Goal: Task Accomplishment & Management: Complete application form

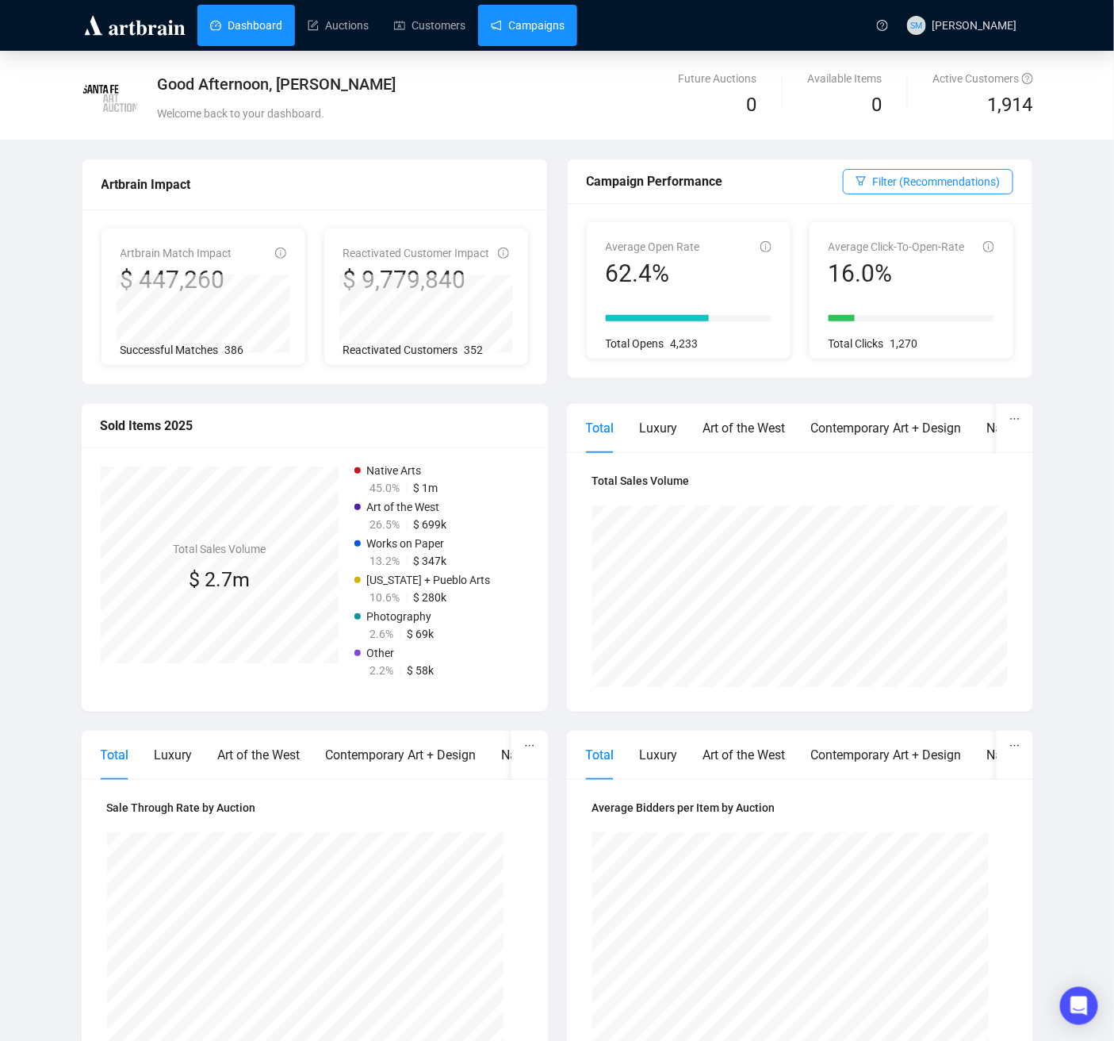
click at [525, 25] on link "Campaigns" at bounding box center [528, 25] width 74 height 41
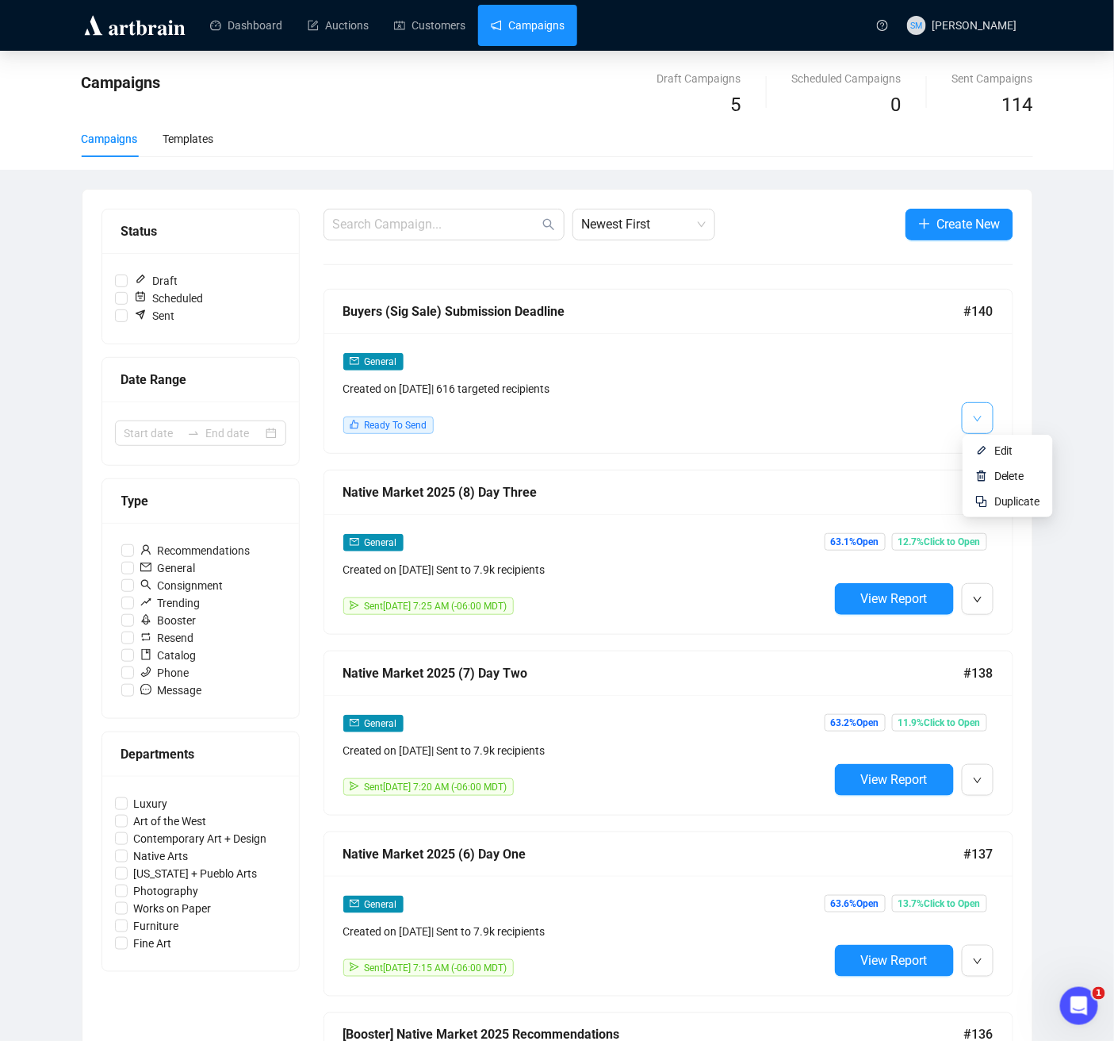
click at [978, 410] on span "button" at bounding box center [978, 418] width 10 height 20
click at [995, 452] on span "Edit" at bounding box center [1004, 450] width 19 height 13
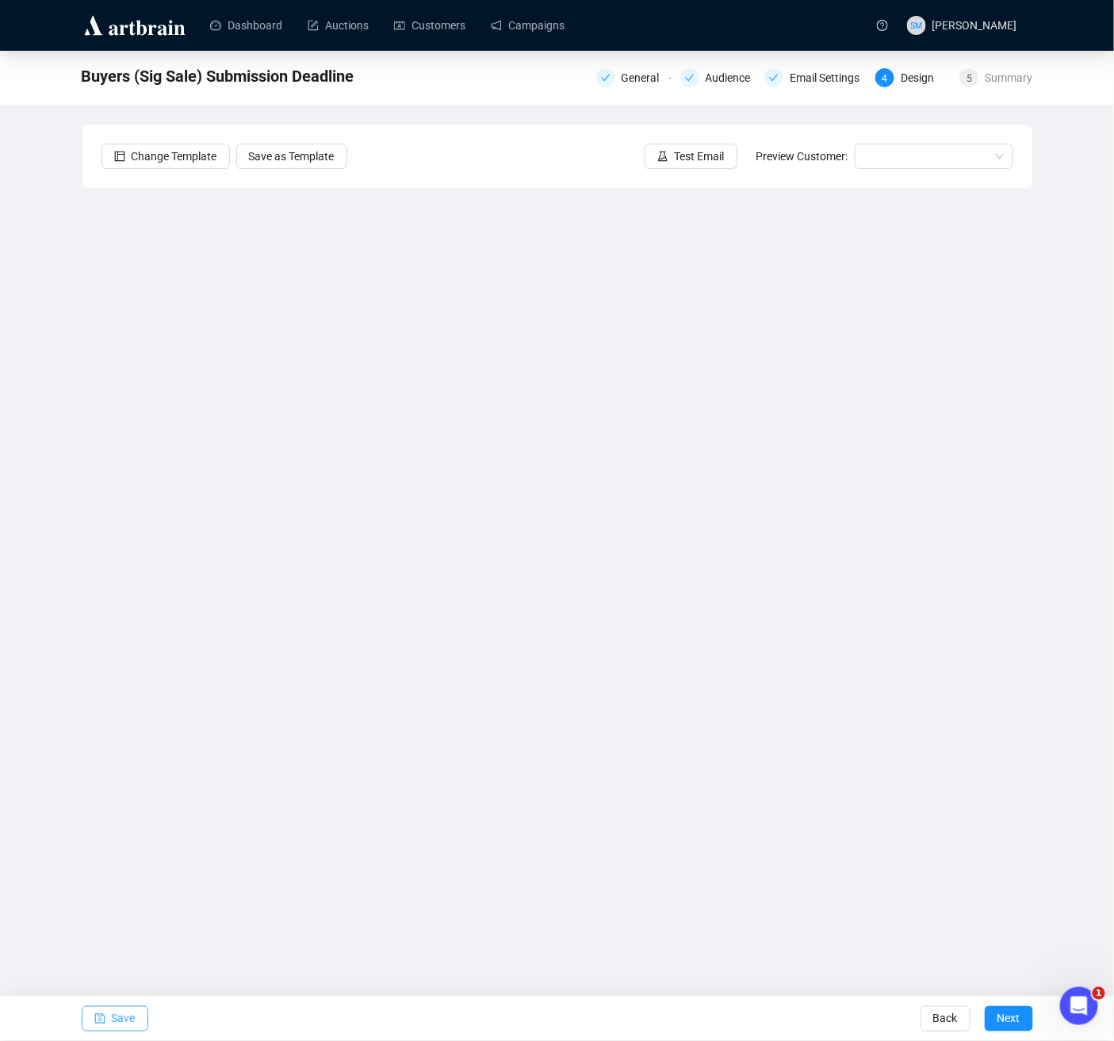
click at [132, 1013] on span "Save" at bounding box center [124, 1018] width 24 height 44
click at [129, 1024] on span "Save" at bounding box center [124, 1018] width 24 height 44
click at [115, 1020] on span "Save" at bounding box center [124, 1018] width 24 height 44
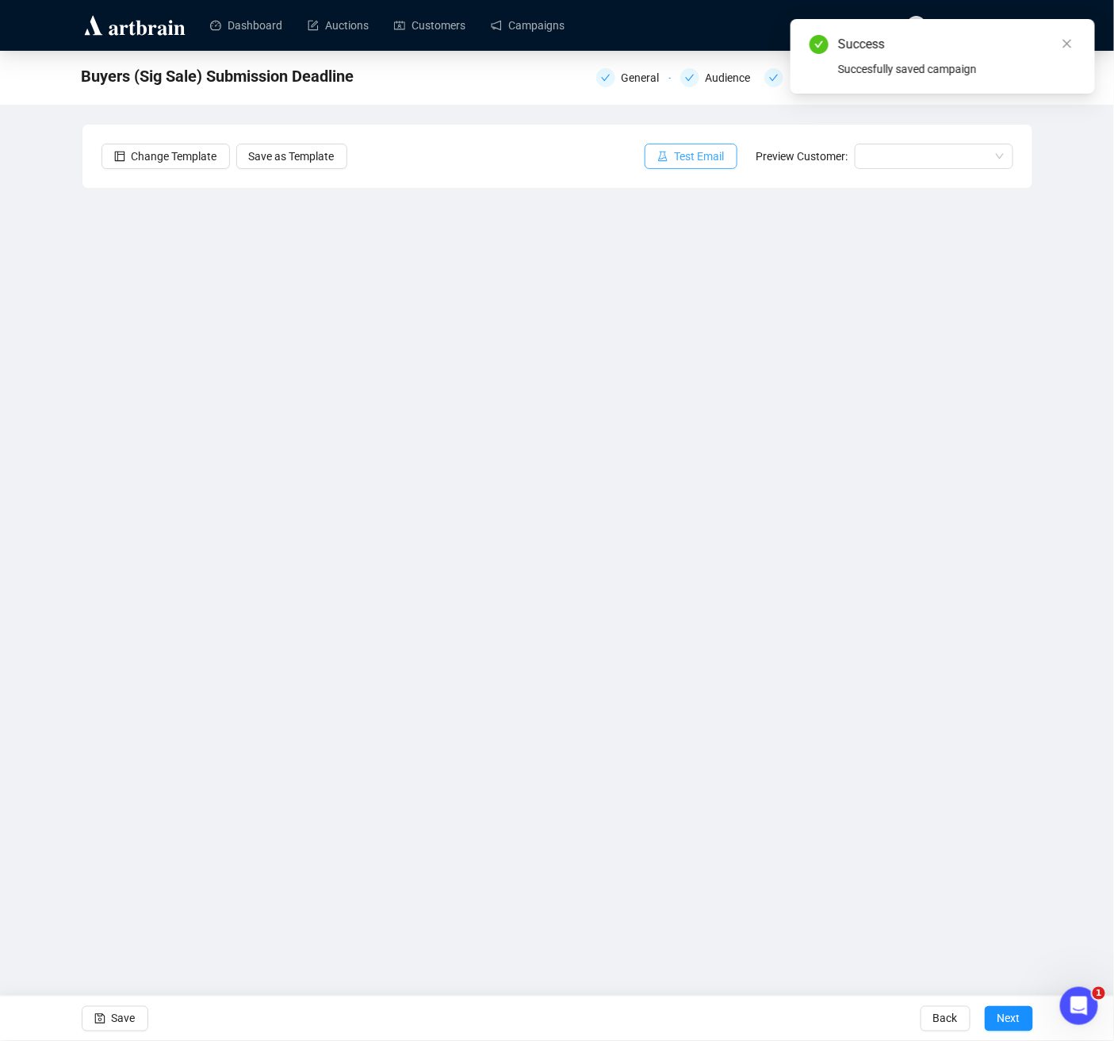
click at [711, 154] on span "Test Email" at bounding box center [700, 156] width 50 height 17
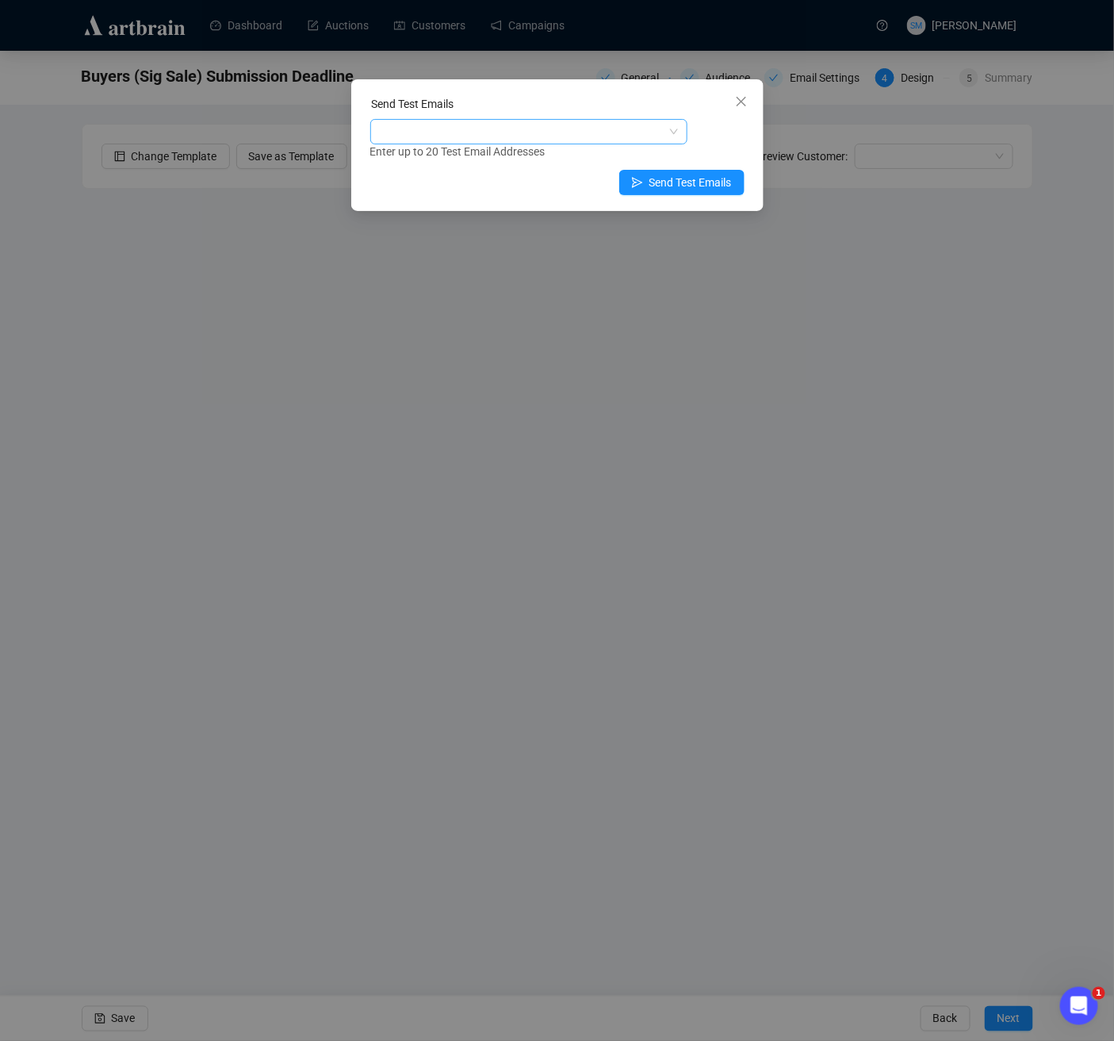
click at [601, 136] on div at bounding box center [521, 132] width 294 height 22
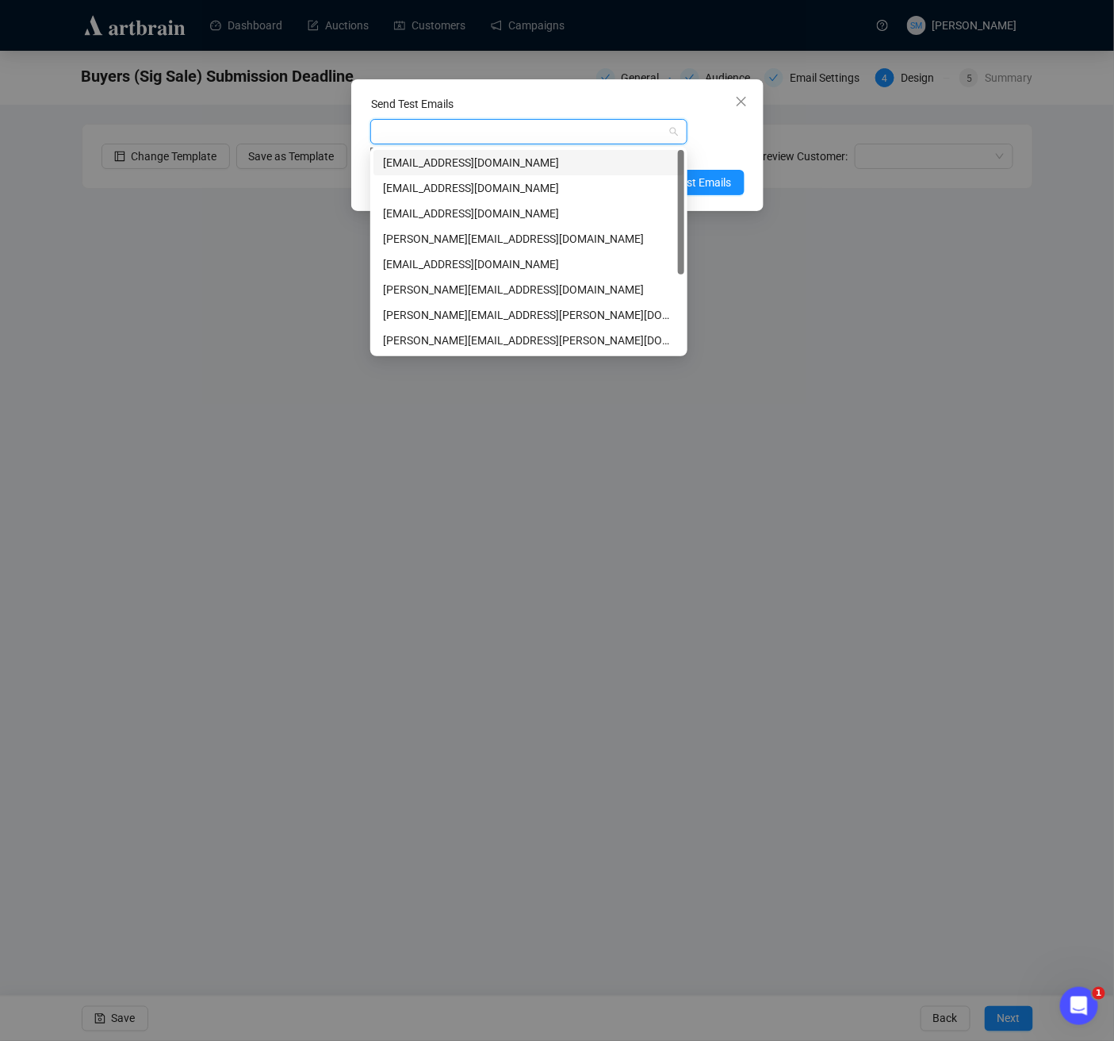
click at [509, 162] on div "[EMAIL_ADDRESS][DOMAIN_NAME]" at bounding box center [529, 162] width 292 height 17
click at [489, 209] on div "[EMAIL_ADDRESS][DOMAIN_NAME]" at bounding box center [529, 213] width 292 height 17
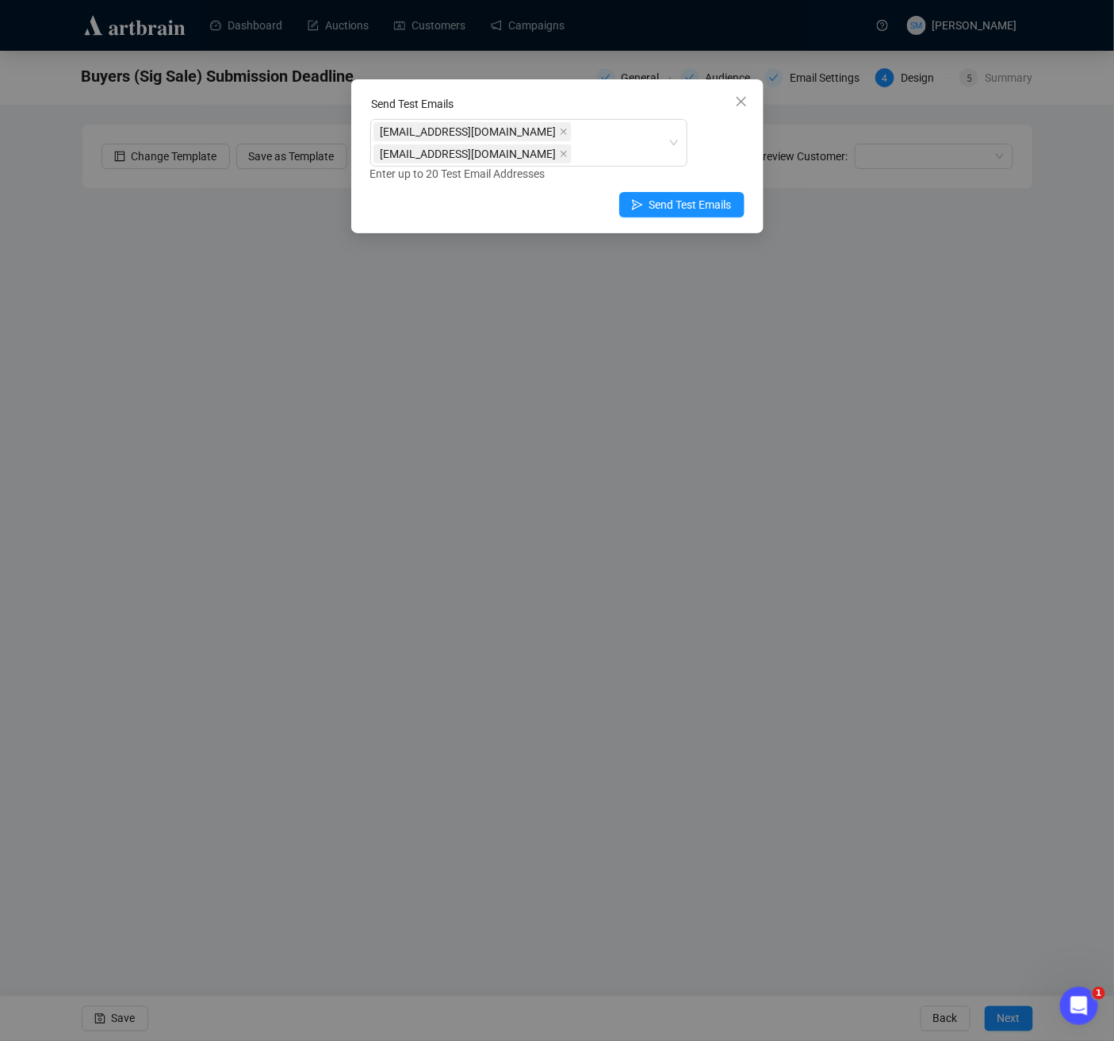
click at [758, 155] on div "Send Test Emails [EMAIL_ADDRESS][DOMAIN_NAME] [EMAIL_ADDRESS][DOMAIN_NAME] Ente…" at bounding box center [557, 156] width 412 height 154
click at [710, 205] on span "Send Test Emails" at bounding box center [691, 204] width 82 height 17
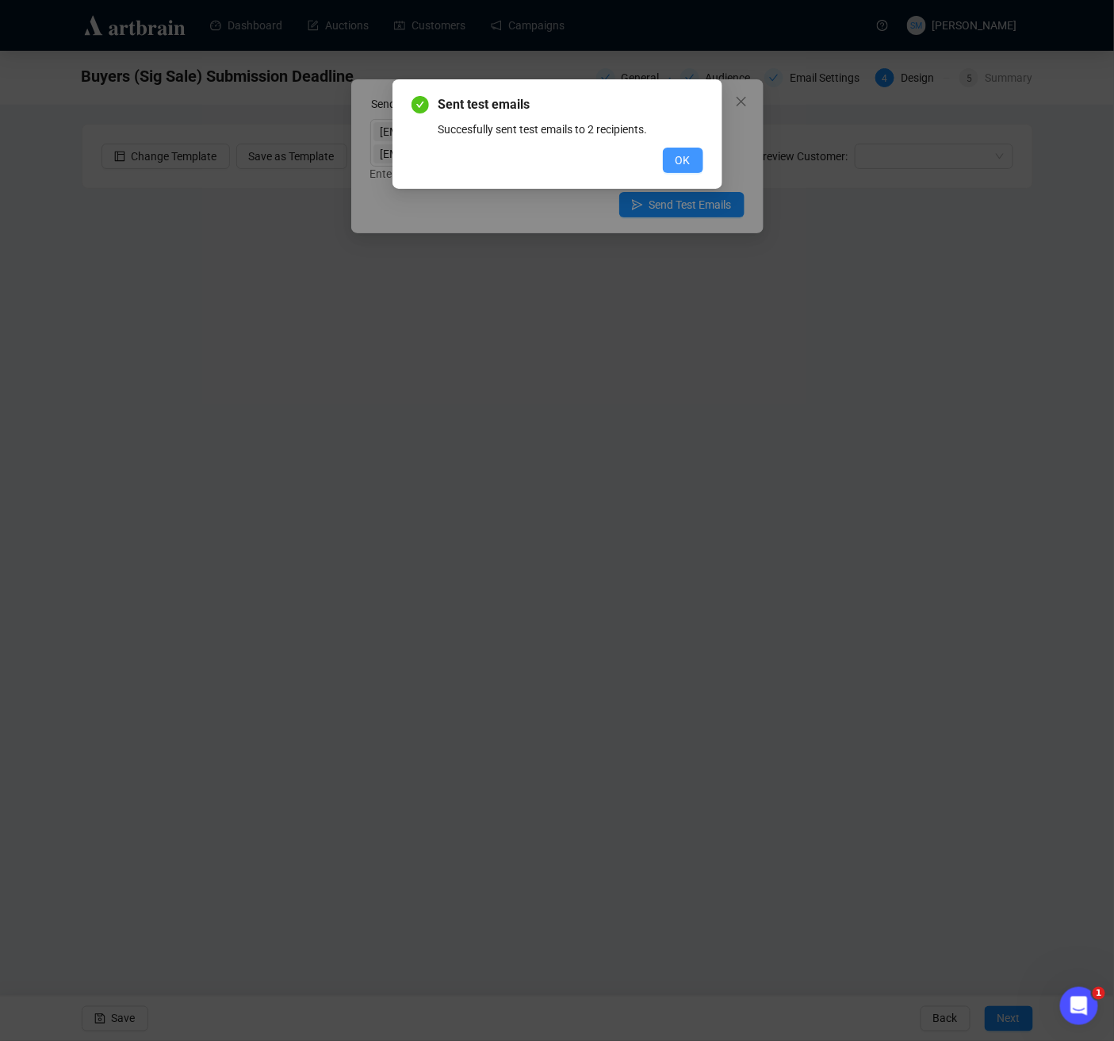
click at [664, 155] on button "OK" at bounding box center [683, 160] width 40 height 25
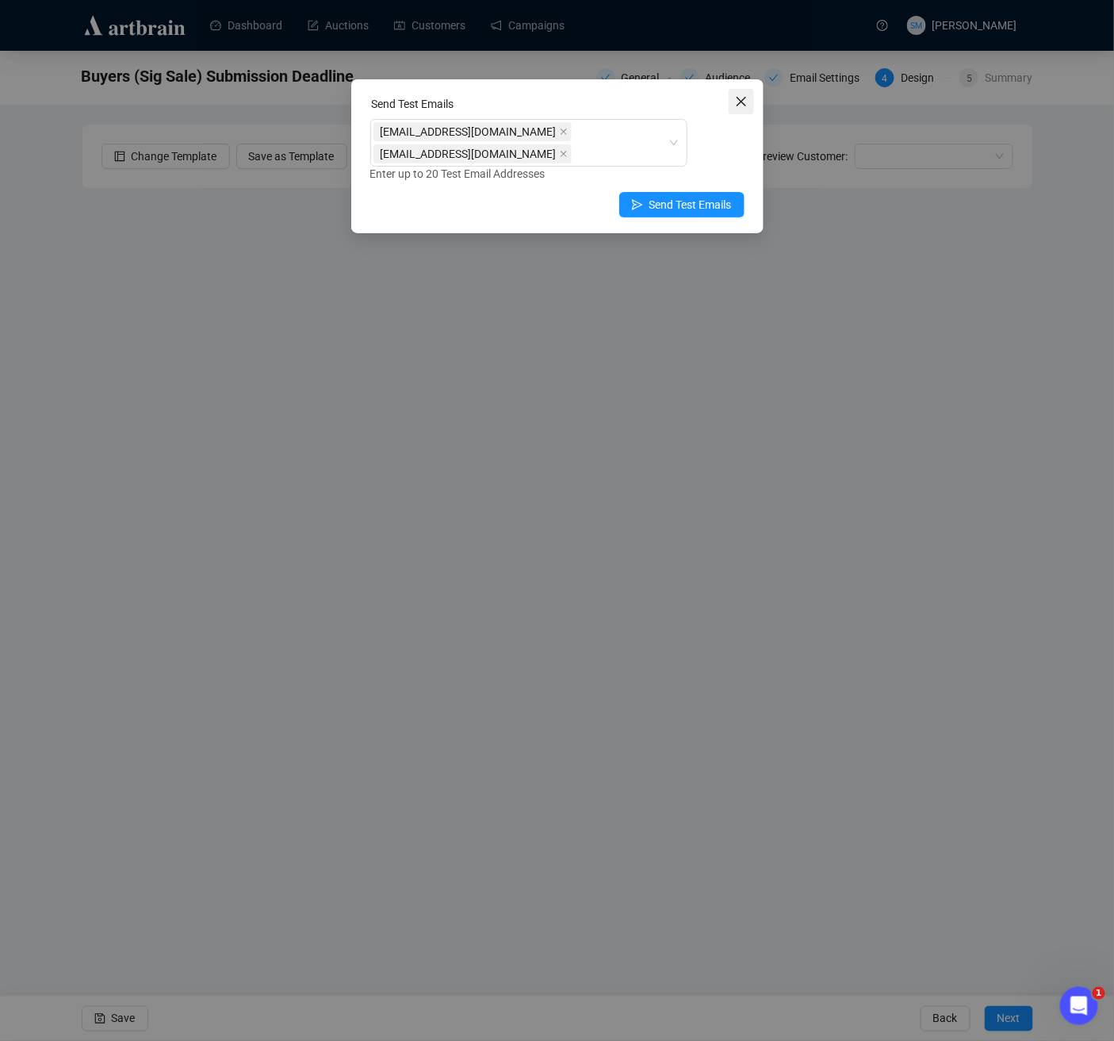
click at [746, 104] on icon "close" at bounding box center [741, 101] width 13 height 13
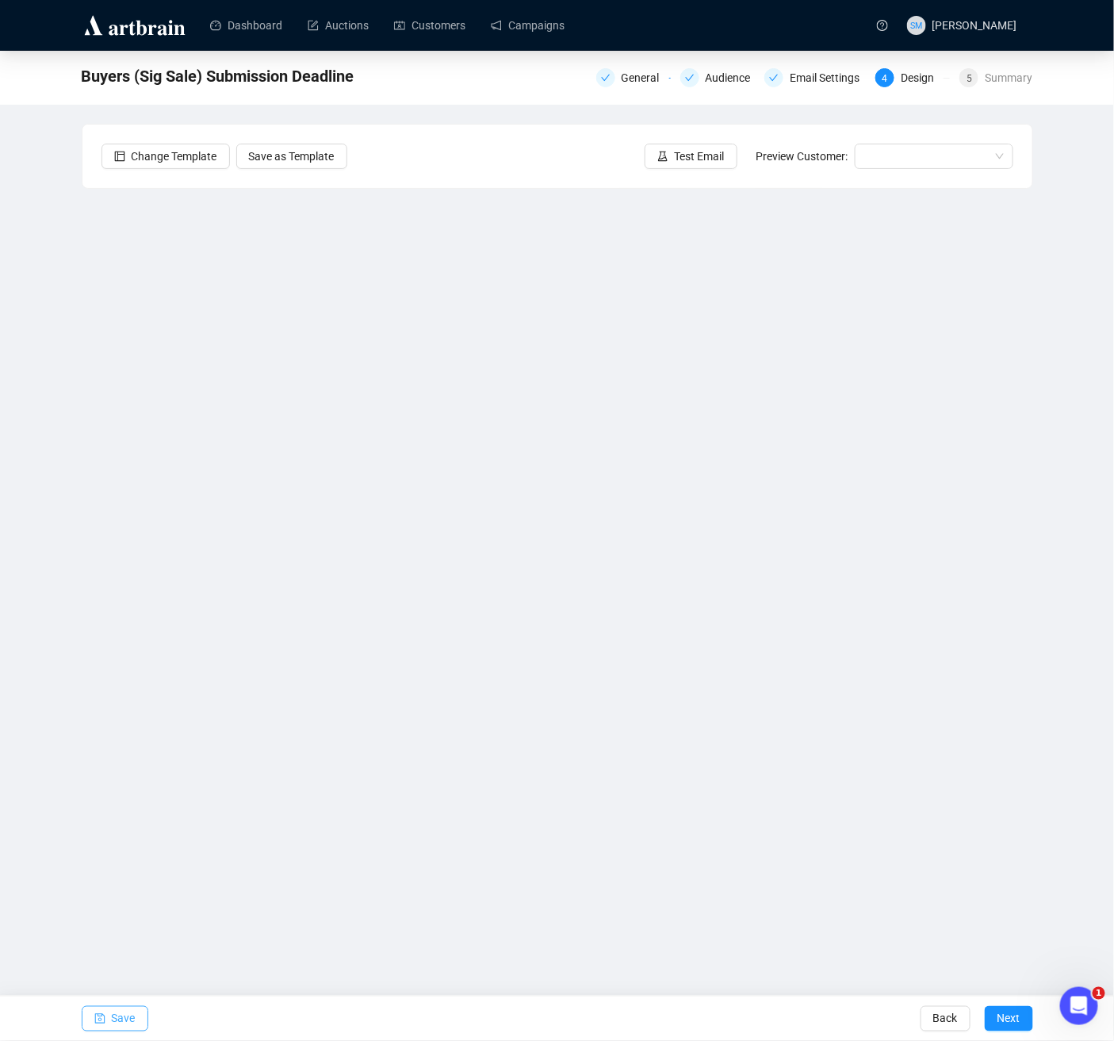
click at [121, 1015] on span "Save" at bounding box center [124, 1018] width 24 height 44
click at [1001, 1015] on span "Next" at bounding box center [1009, 1018] width 23 height 44
